Goal: Navigation & Orientation: Go to known website

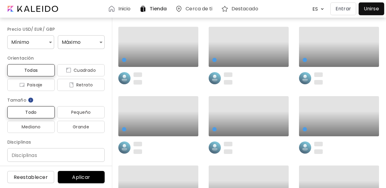
click at [344, 12] on p "Entrar" at bounding box center [342, 8] width 15 height 7
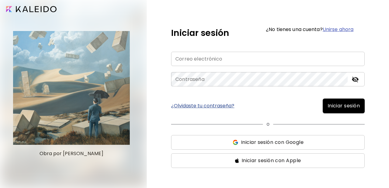
type input "**********"
click at [331, 109] on button "Iniciar sesión" at bounding box center [344, 105] width 42 height 15
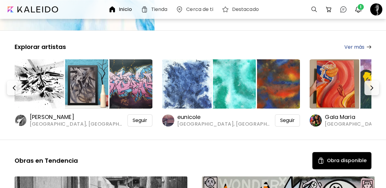
scroll to position [121, 0]
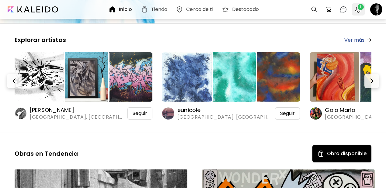
click at [359, 10] on span "1" at bounding box center [360, 7] width 6 height 6
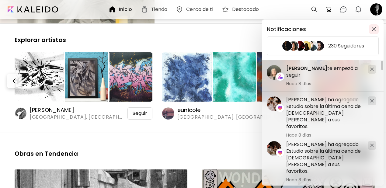
click at [372, 29] on img "button" at bounding box center [373, 29] width 4 height 4
